Goal: Task Accomplishment & Management: Manage account settings

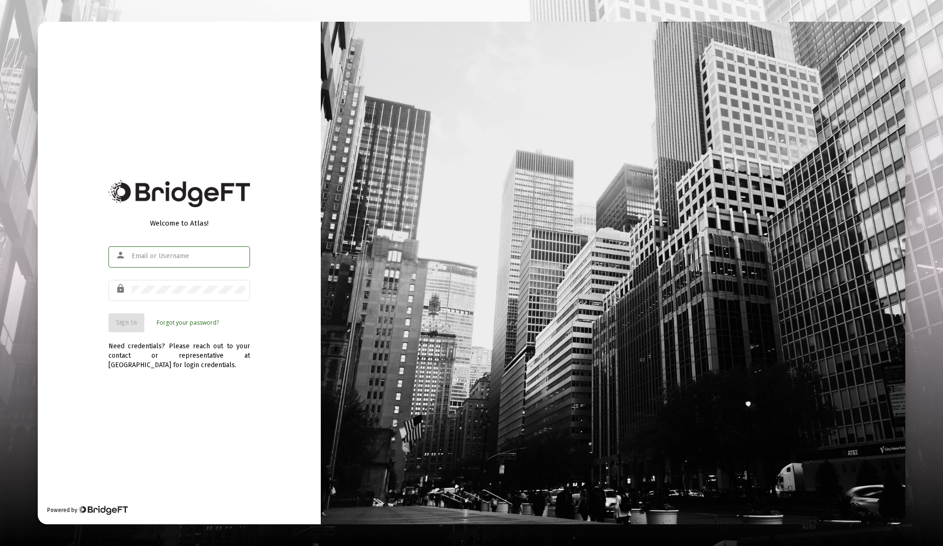
type input "[EMAIL_ADDRESS][DOMAIN_NAME]"
click at [216, 281] on div at bounding box center [188, 289] width 113 height 23
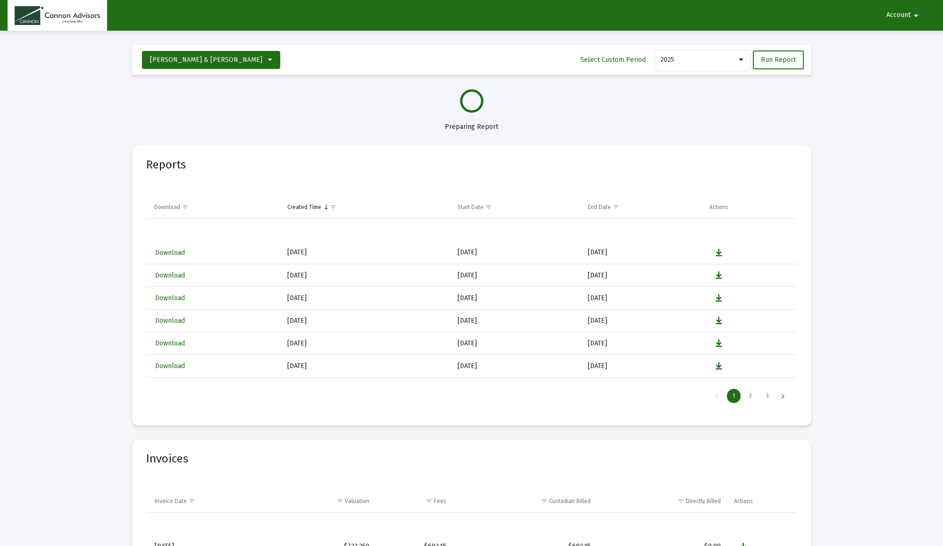
select select "View all"
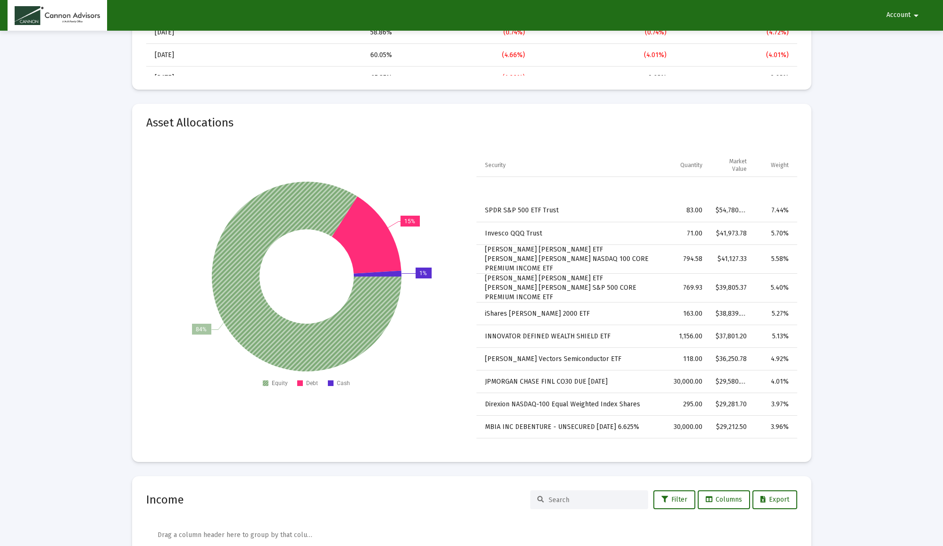
scroll to position [1544, 0]
click at [277, 329] on icon at bounding box center [306, 275] width 190 height 190
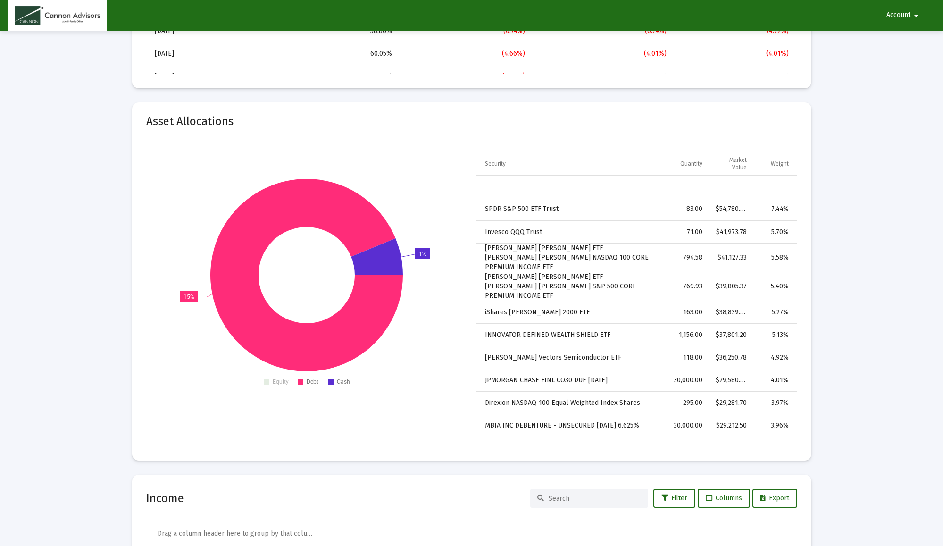
click at [277, 329] on icon at bounding box center [306, 274] width 193 height 193
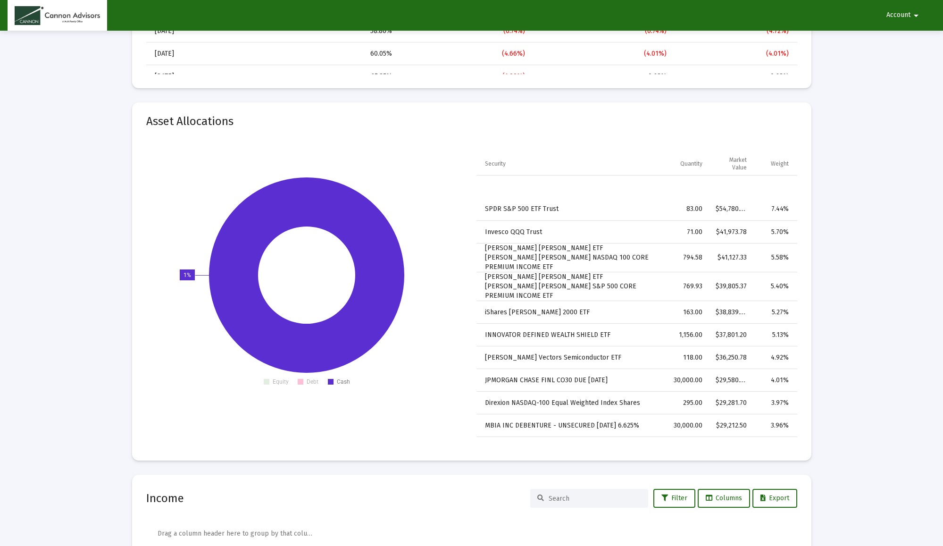
click at [277, 329] on icon at bounding box center [306, 274] width 195 height 195
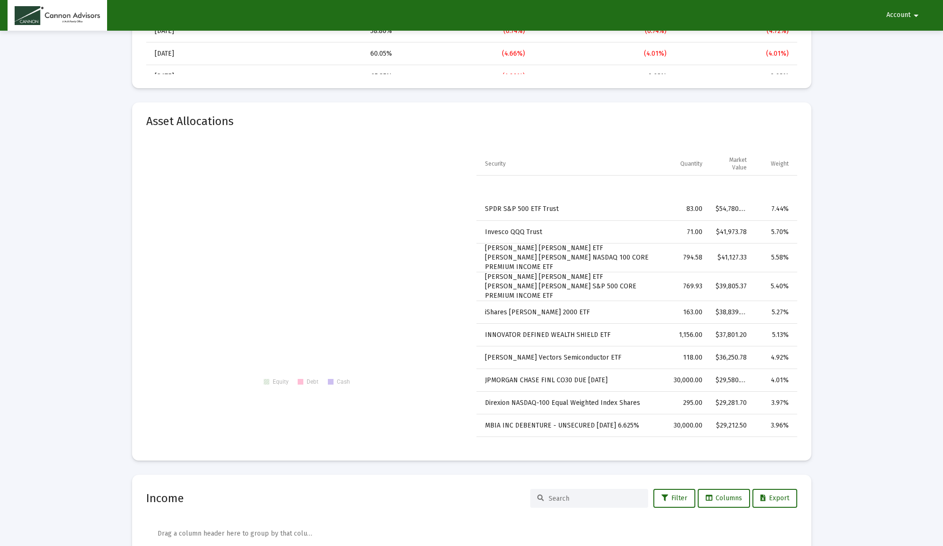
click at [277, 378] on text "Equity" at bounding box center [281, 381] width 16 height 7
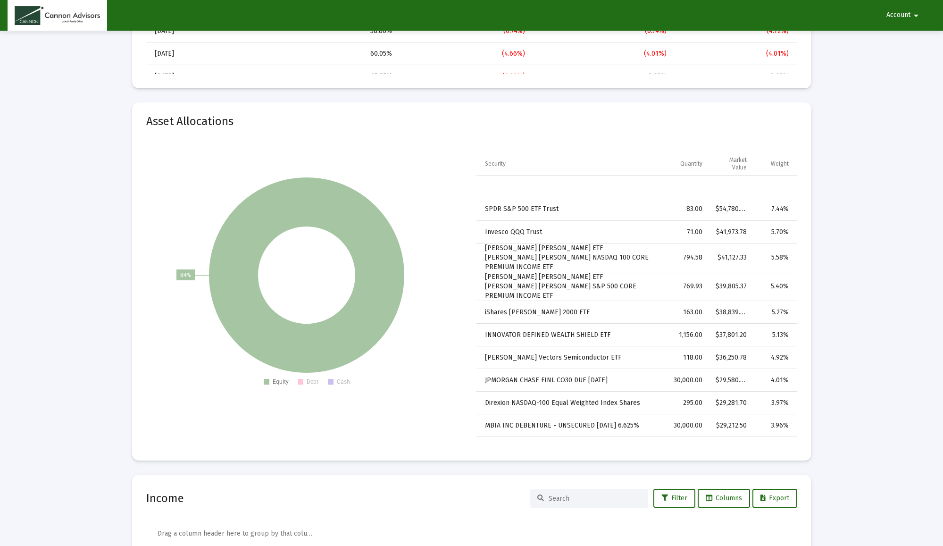
click at [300, 379] on rect at bounding box center [301, 382] width 6 height 6
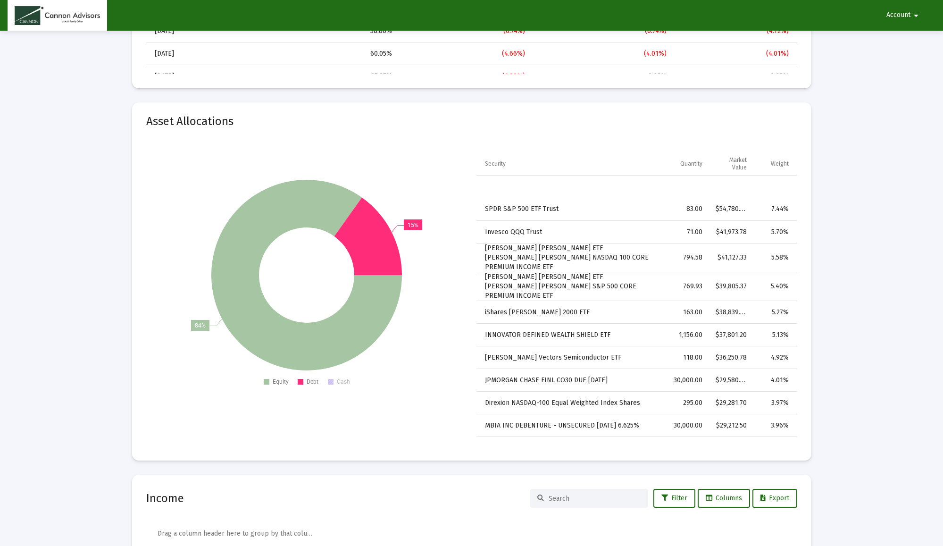
click at [331, 379] on rect at bounding box center [331, 382] width 6 height 6
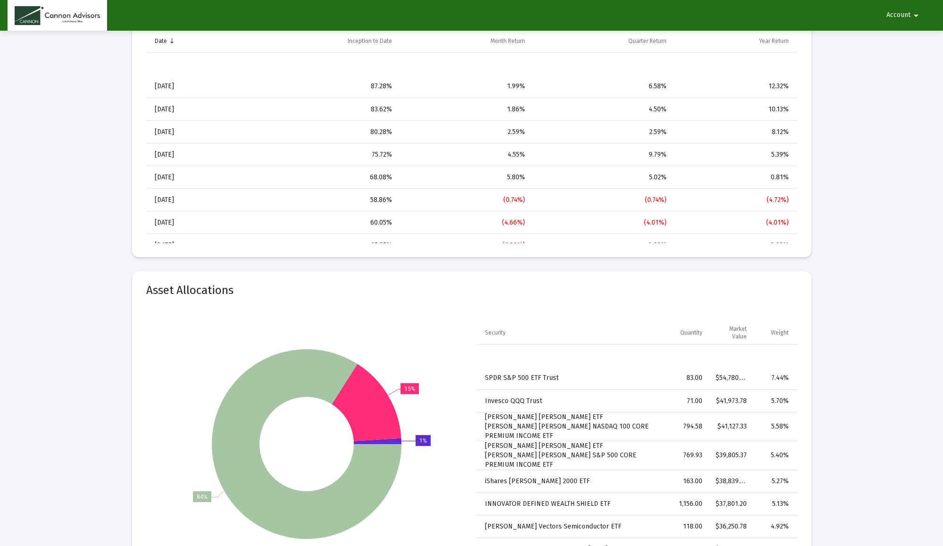
scroll to position [1375, 0]
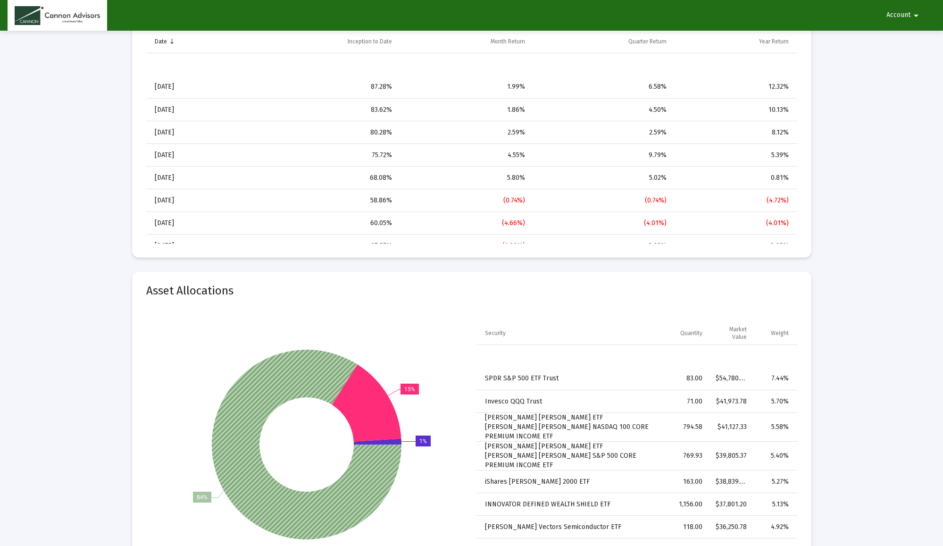
click at [272, 368] on icon at bounding box center [306, 444] width 190 height 190
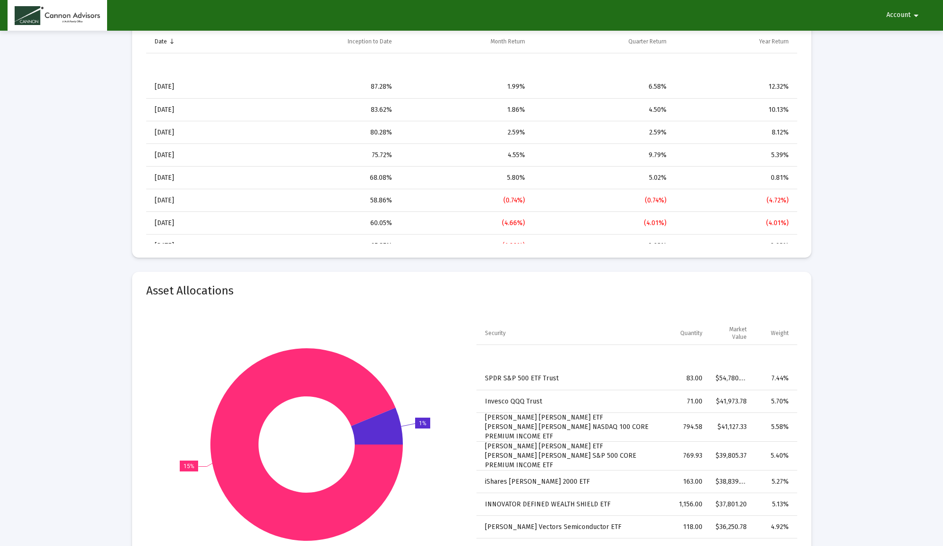
scroll to position [1376, 0]
drag, startPoint x: 186, startPoint y: 358, endPoint x: 201, endPoint y: 310, distance: 49.5
click at [201, 310] on div "84% 15% 1% Equity Debt Cash Security Quantity Market Value Weight SPDR S&P 500 …" at bounding box center [471, 451] width 651 height 307
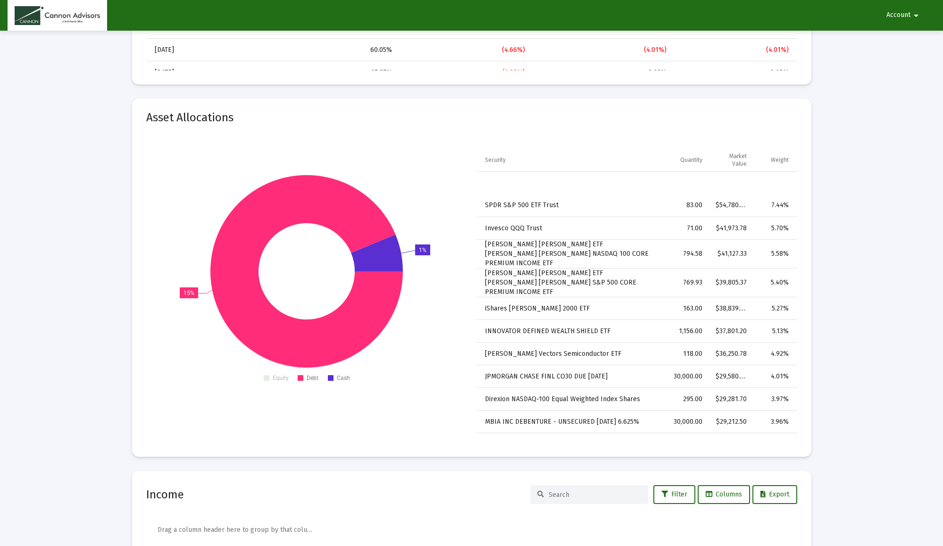
scroll to position [1577, 0]
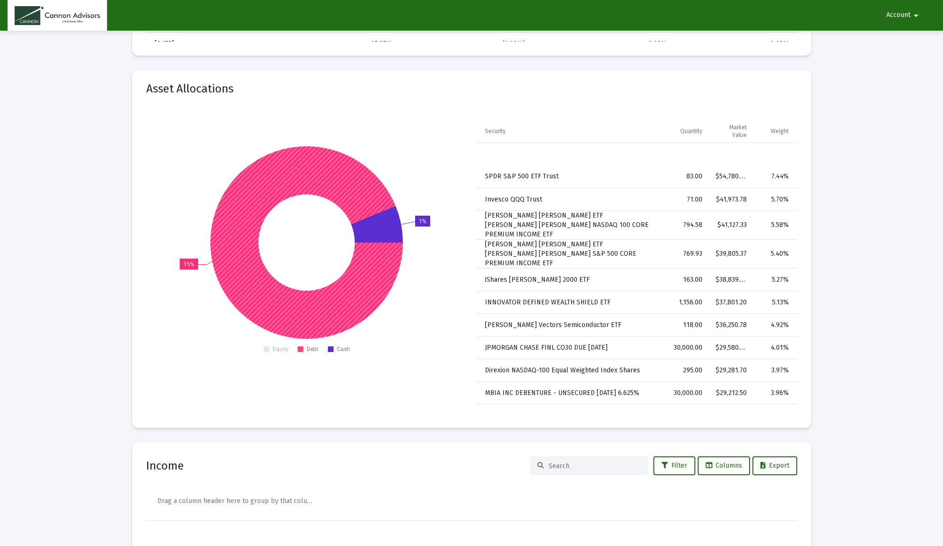
click at [279, 307] on icon at bounding box center [306, 242] width 193 height 193
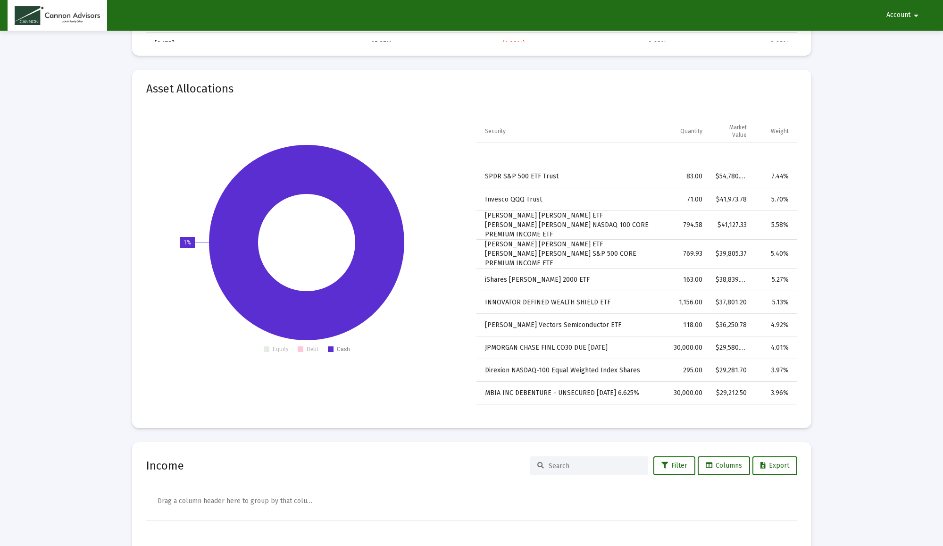
click at [303, 346] on rect at bounding box center [301, 349] width 6 height 6
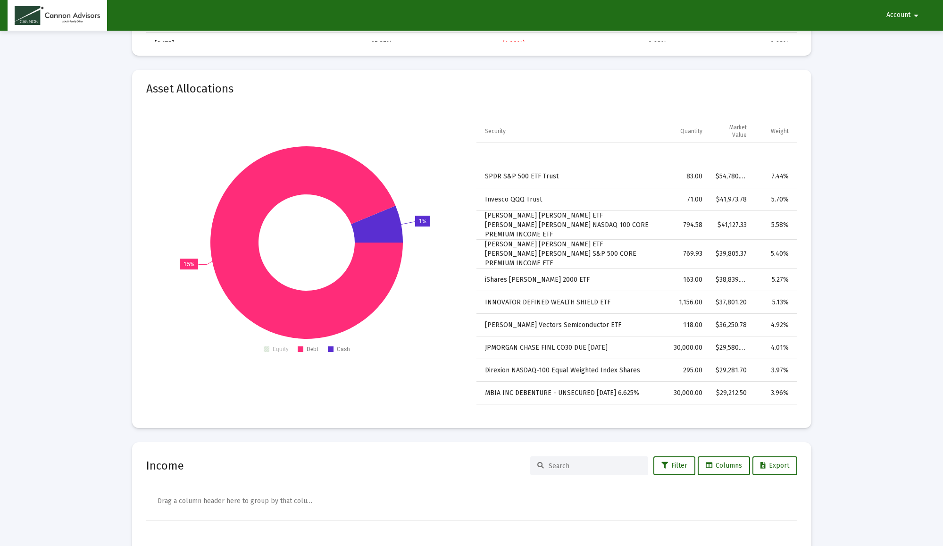
click at [282, 346] on text "Equity" at bounding box center [281, 349] width 16 height 7
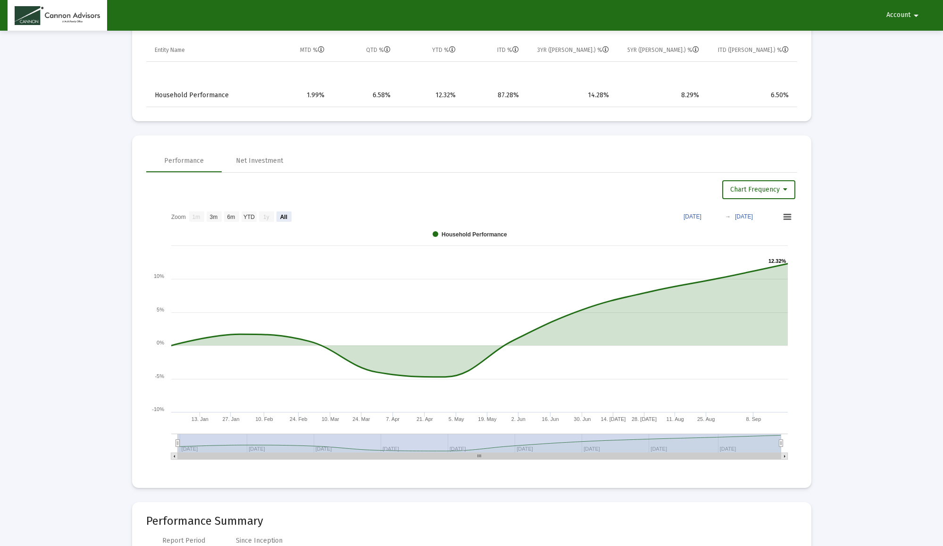
scroll to position [795, 0]
click at [272, 160] on div "Net Investment" at bounding box center [259, 161] width 47 height 9
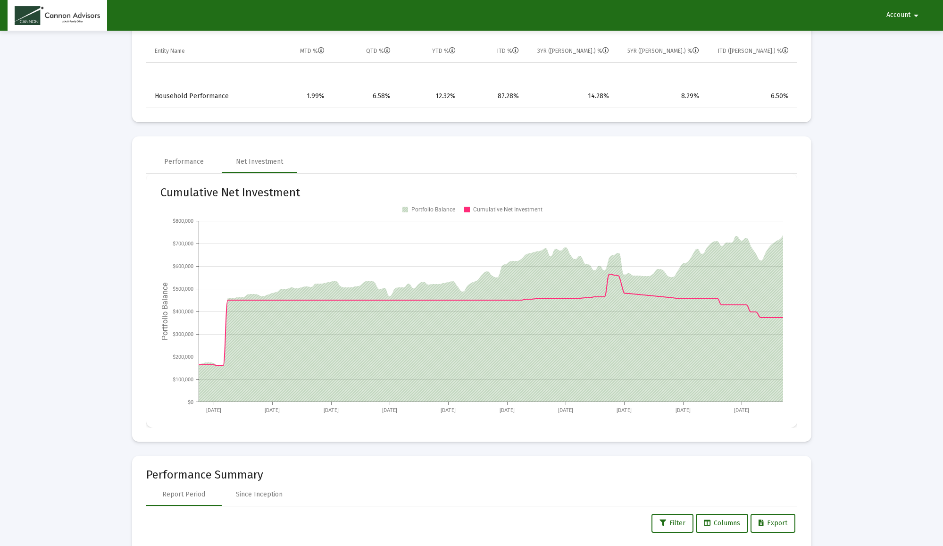
click at [434, 209] on text "Portfolio Balance" at bounding box center [433, 209] width 44 height 7
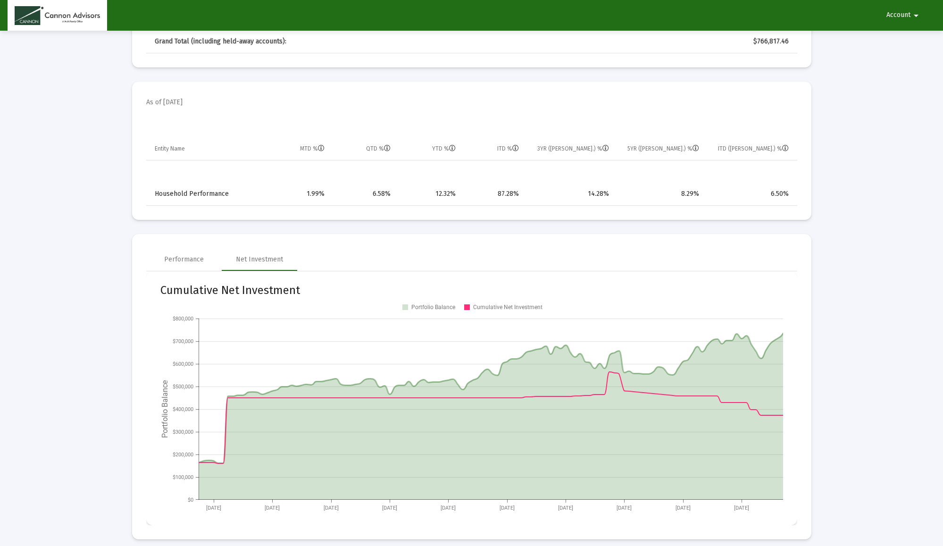
scroll to position [697, 0]
click at [186, 261] on div "Performance" at bounding box center [184, 259] width 40 height 9
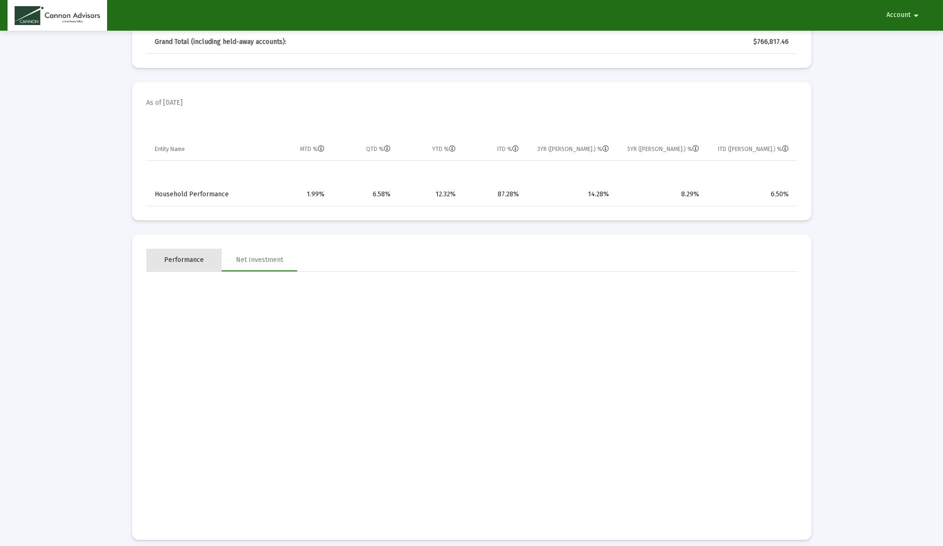
select select "View all"
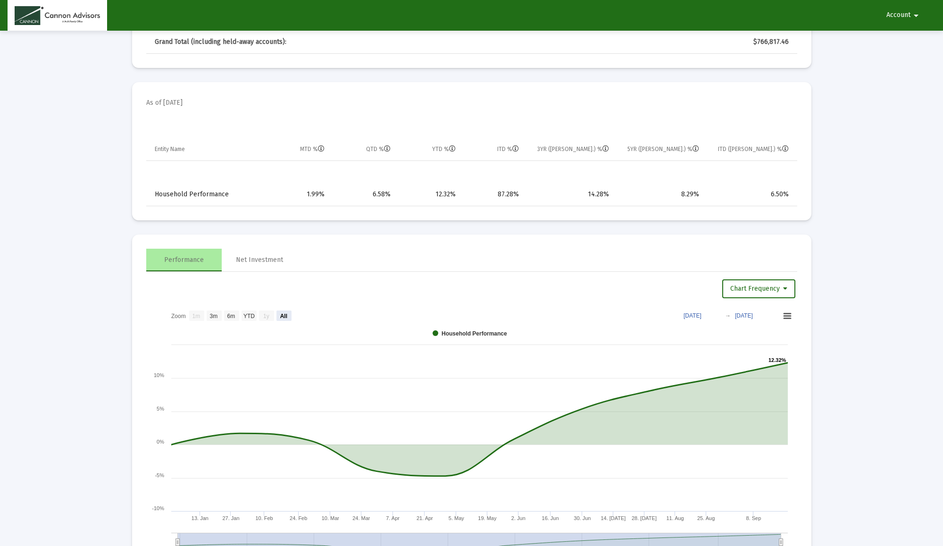
click at [280, 203] on td "1.99%" at bounding box center [297, 195] width 67 height 23
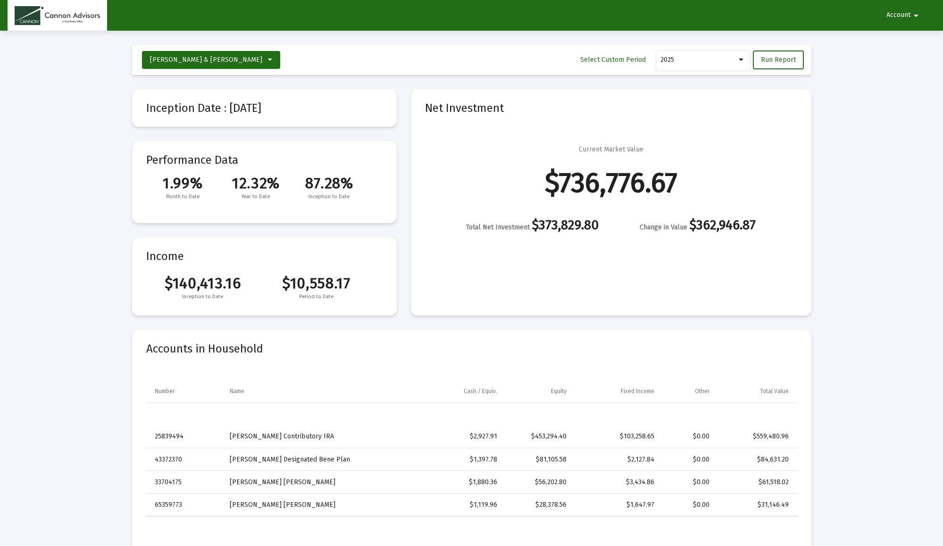
scroll to position [0, 0]
click at [742, 60] on div at bounding box center [741, 60] width 5 height 2
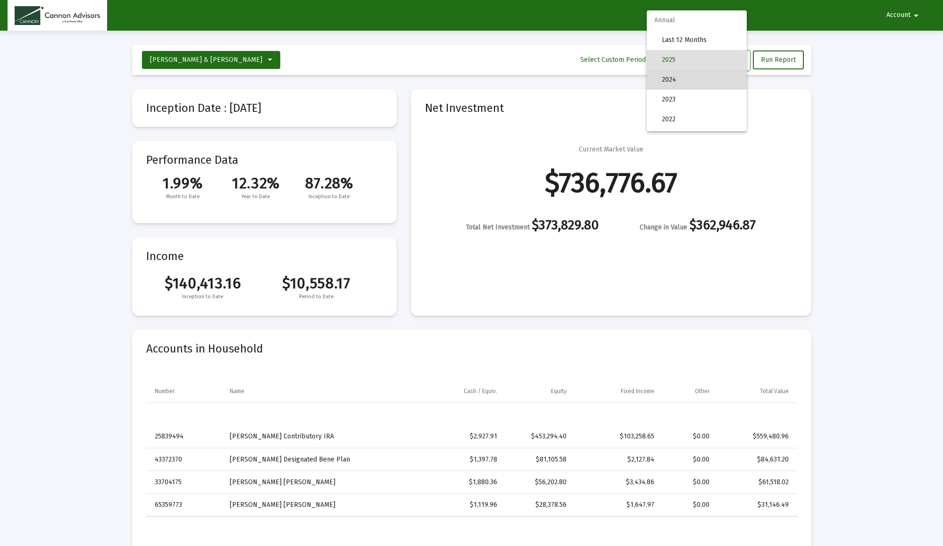
click at [716, 76] on span "2024" at bounding box center [700, 80] width 77 height 20
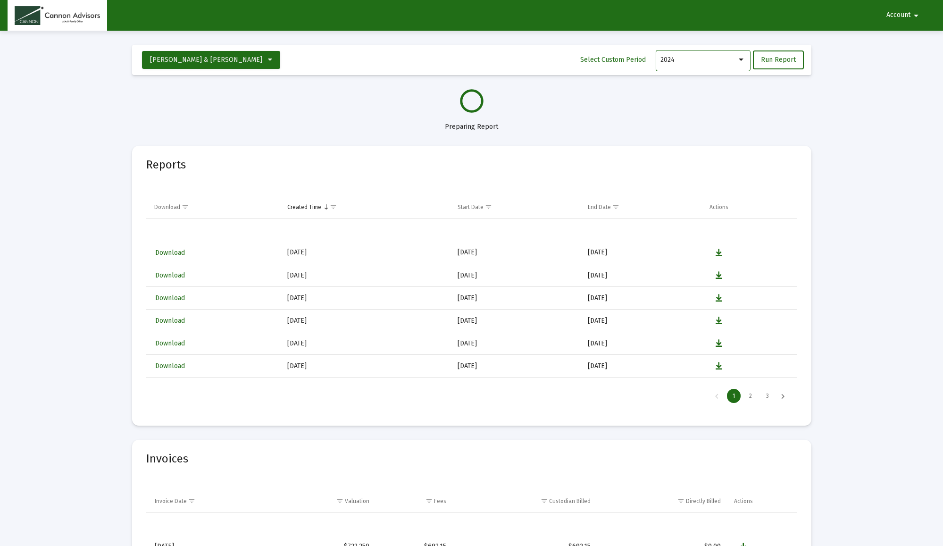
select select "View 1 year"
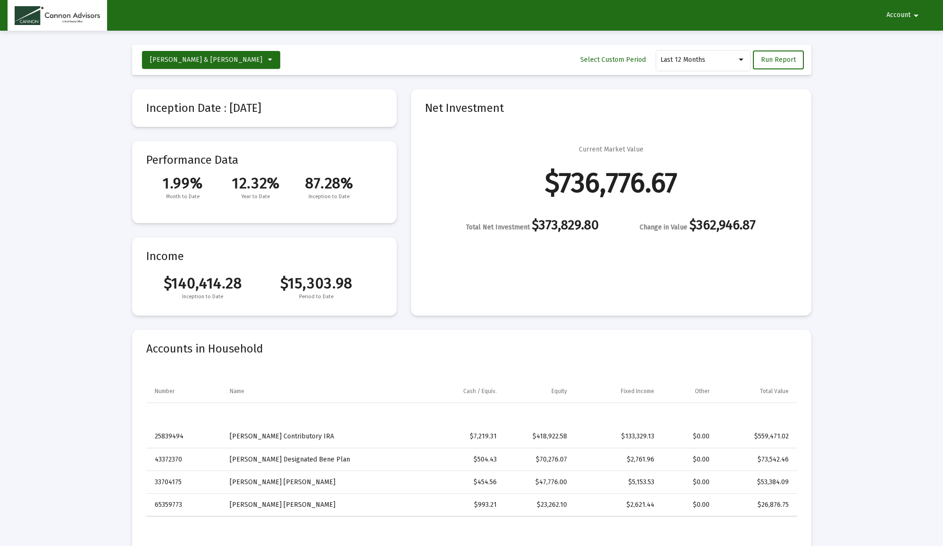
scroll to position [45, 0]
click at [741, 61] on div at bounding box center [741, 60] width 8 height 8
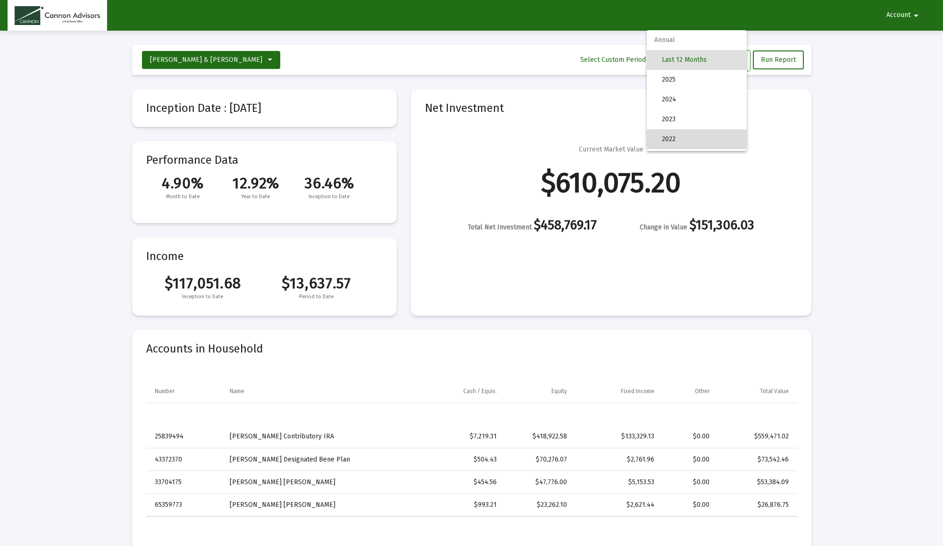
click at [673, 138] on span "2022" at bounding box center [700, 139] width 77 height 20
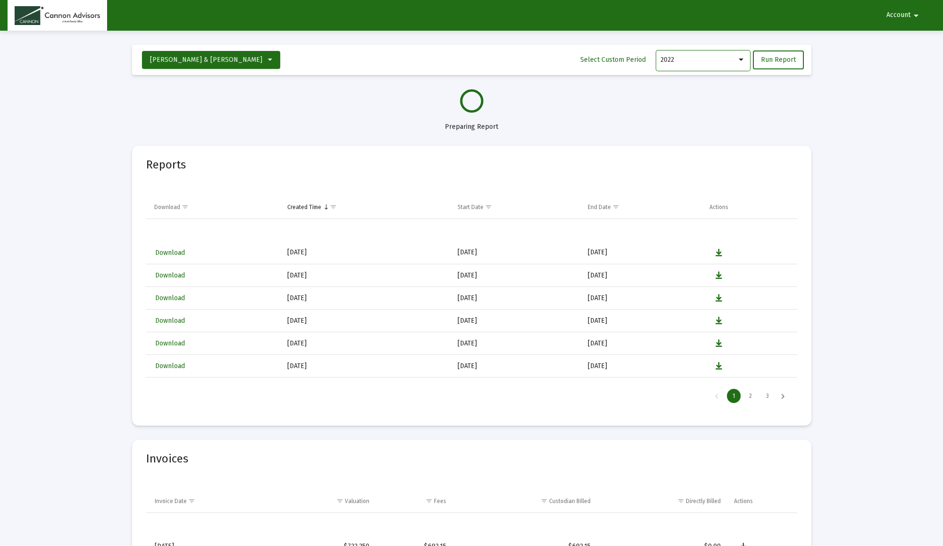
select select "View 1 year"
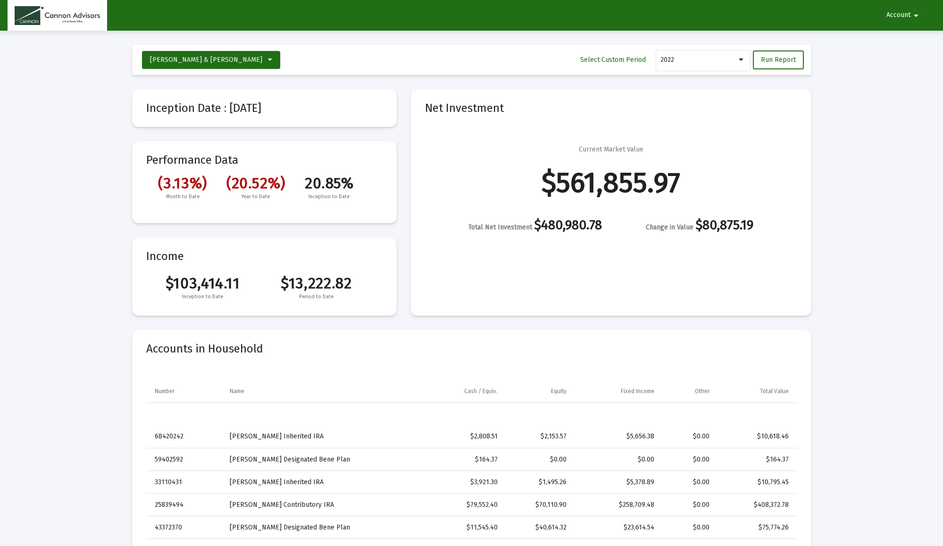
click at [744, 57] on div at bounding box center [741, 60] width 8 height 8
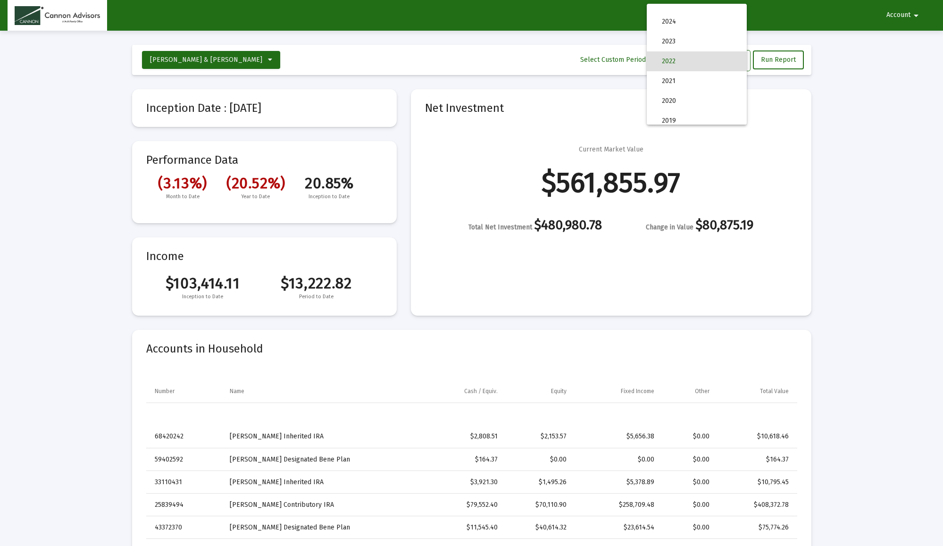
scroll to position [48, 0]
click at [729, 11] on span "2025" at bounding box center [700, 5] width 77 height 20
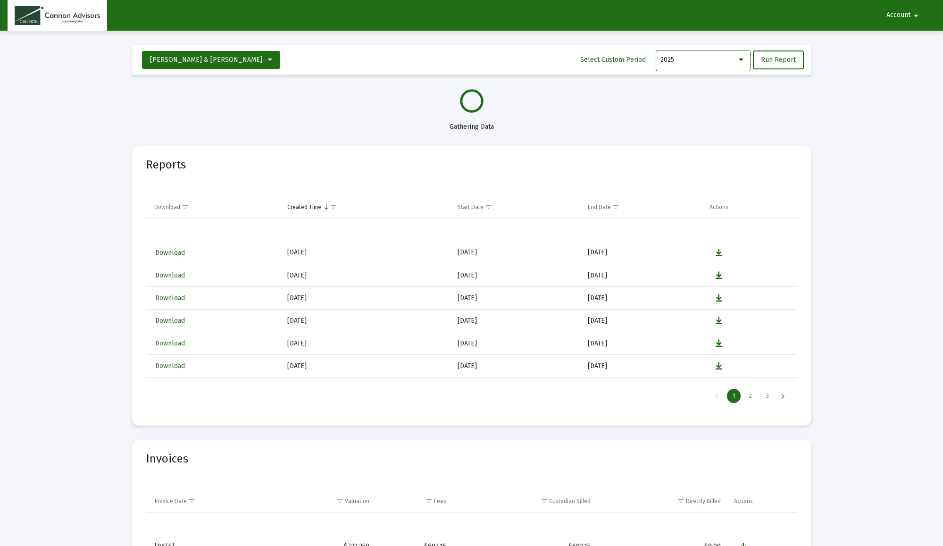
scroll to position [40, 0]
select select "View all"
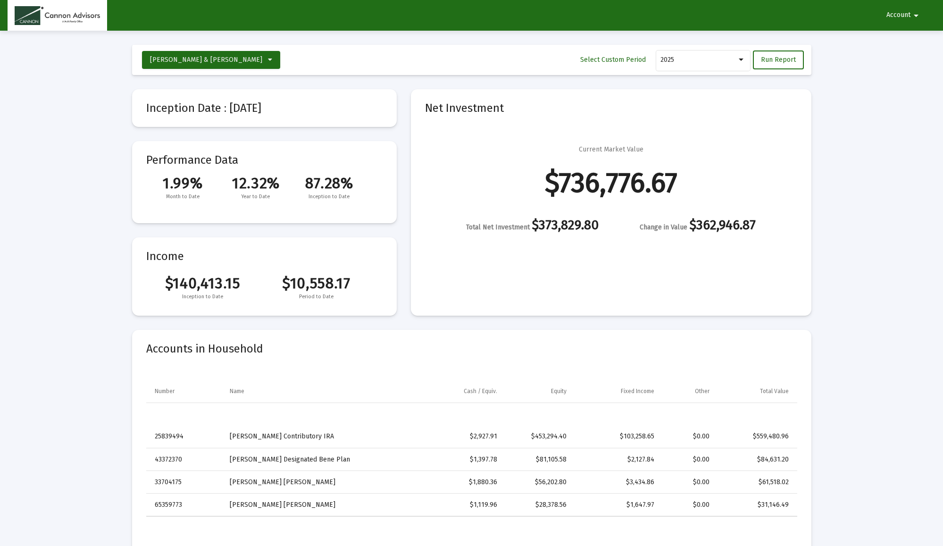
click at [914, 15] on mat-icon "arrow_drop_down" at bounding box center [916, 15] width 11 height 19
click at [901, 40] on button "Logout" at bounding box center [902, 40] width 53 height 23
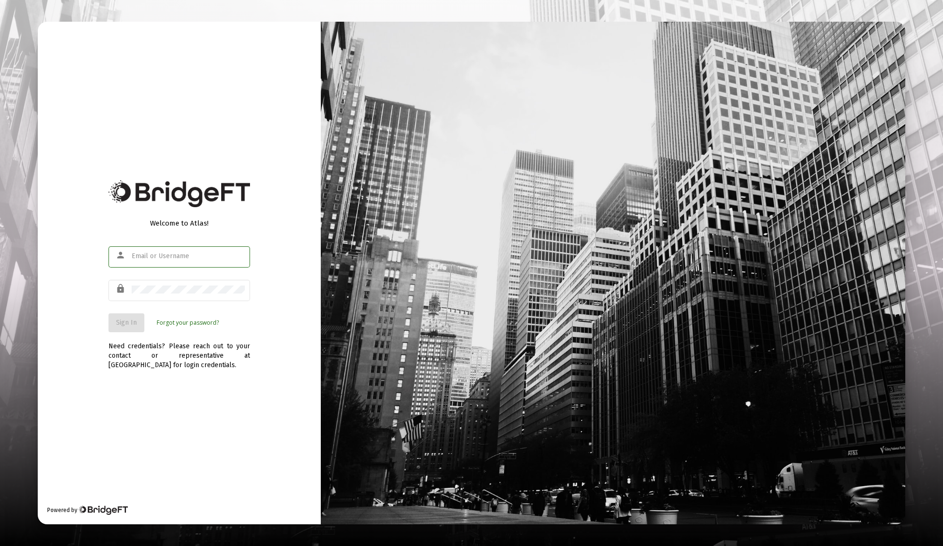
click at [30, 535] on div at bounding box center [471, 273] width 943 height 546
